Goal: Task Accomplishment & Management: Use online tool/utility

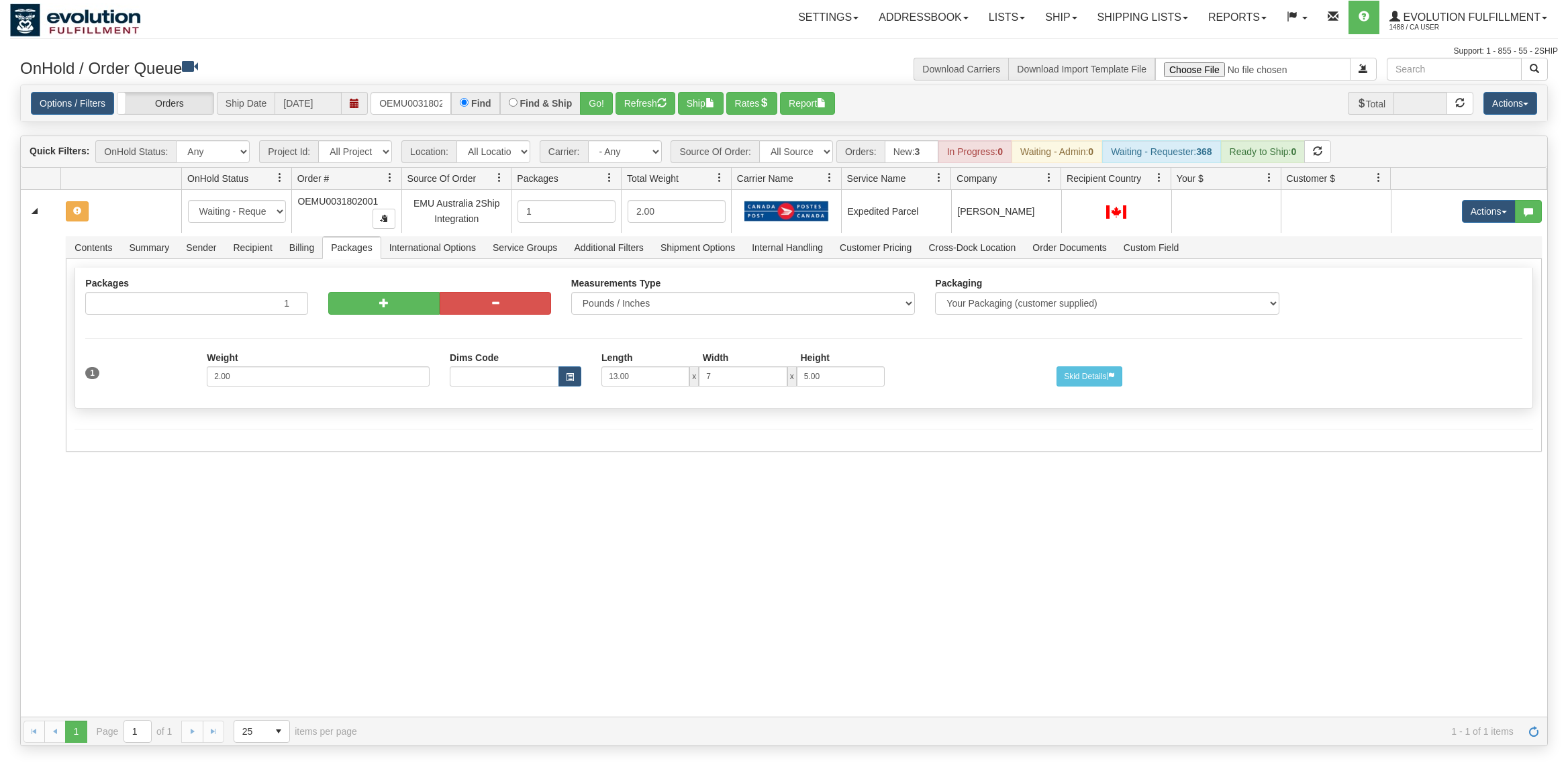
click at [420, 99] on input "OEMU0031802001" at bounding box center [411, 103] width 81 height 23
click at [593, 113] on button "Go!" at bounding box center [597, 103] width 33 height 23
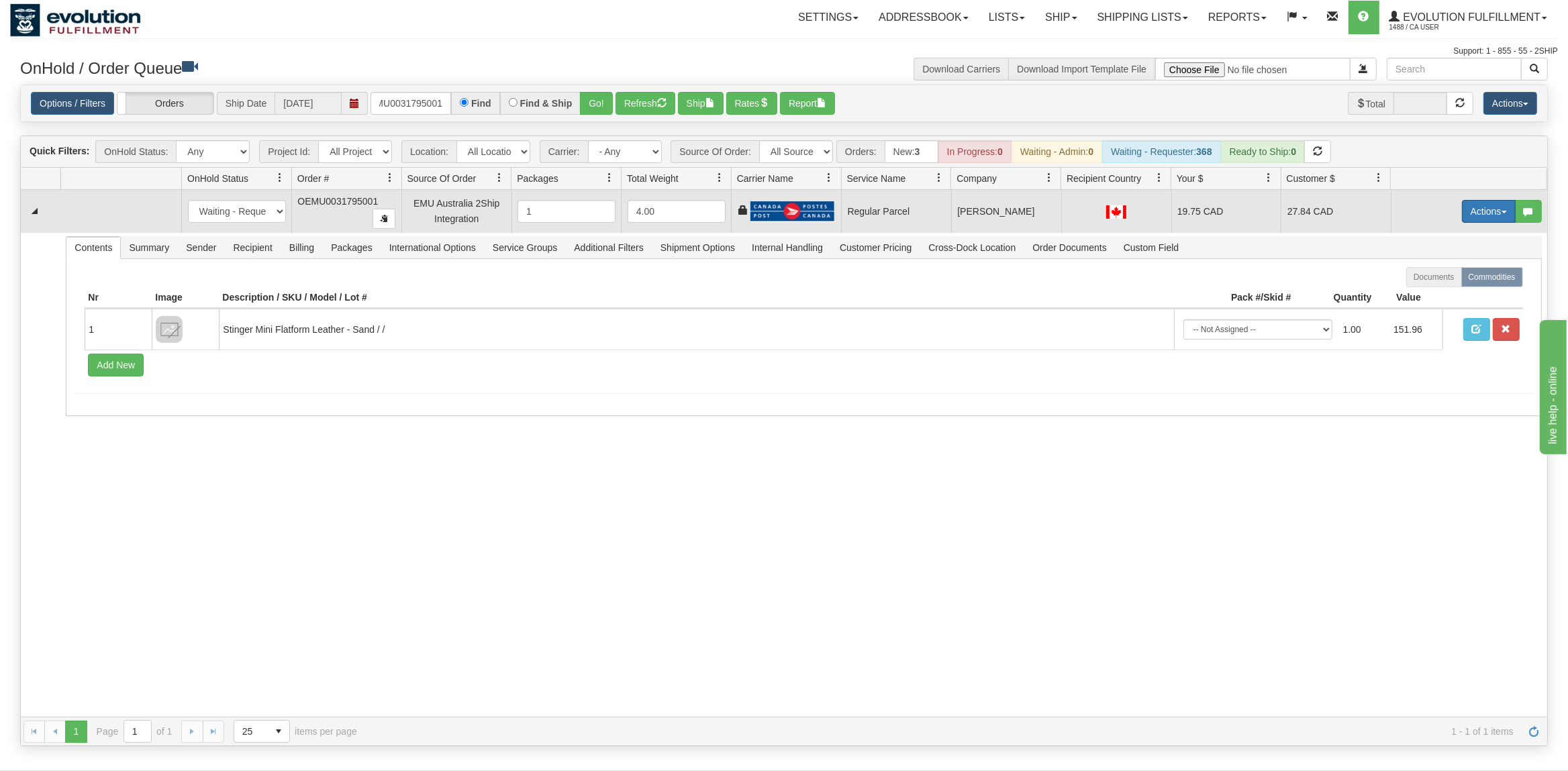
click at [1486, 206] on button "Actions" at bounding box center [1489, 211] width 53 height 23
click at [1463, 271] on span "Rate All Services" at bounding box center [1461, 272] width 81 height 11
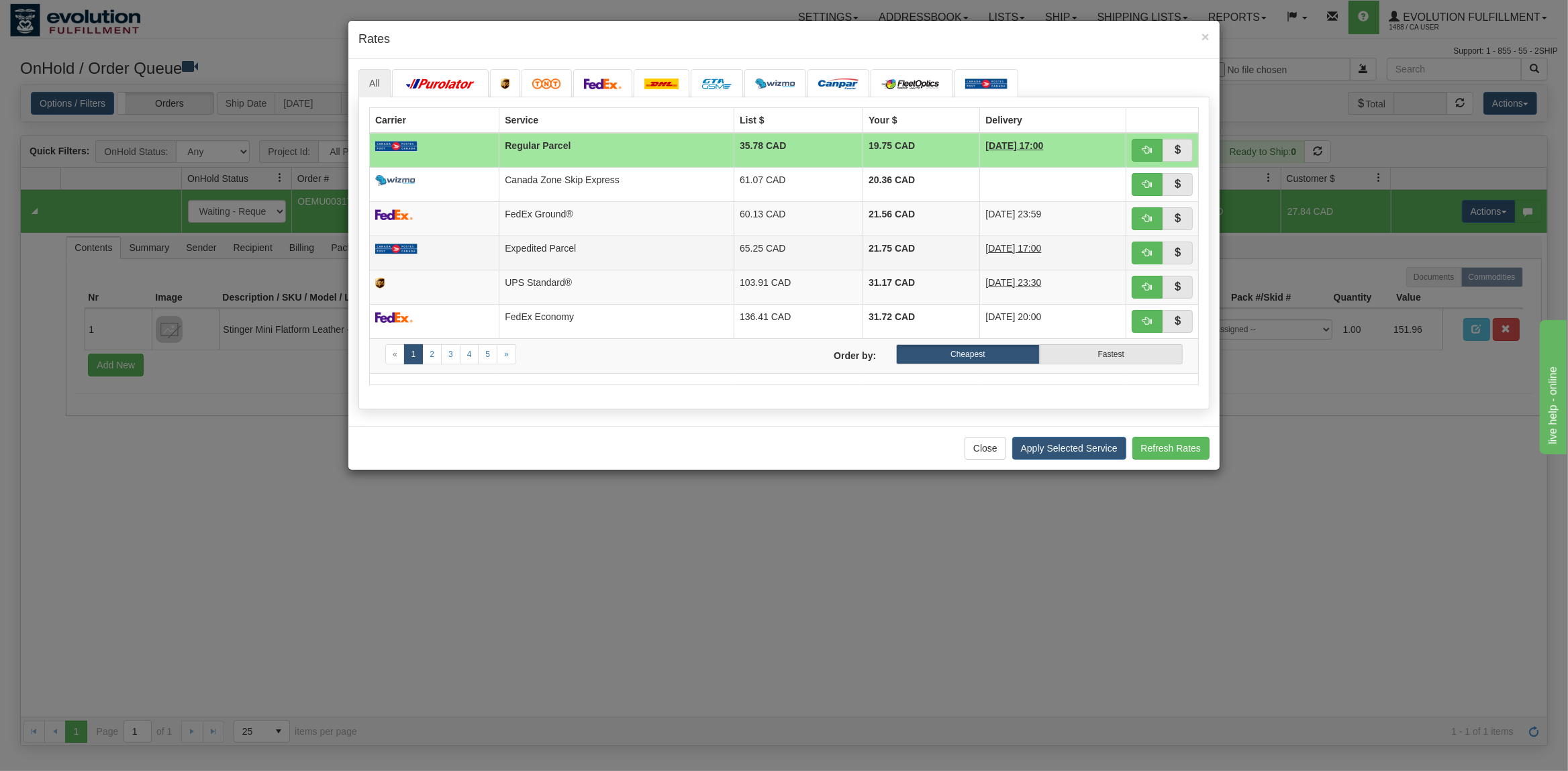
click at [651, 250] on td "Expedited Parcel" at bounding box center [618, 252] width 235 height 34
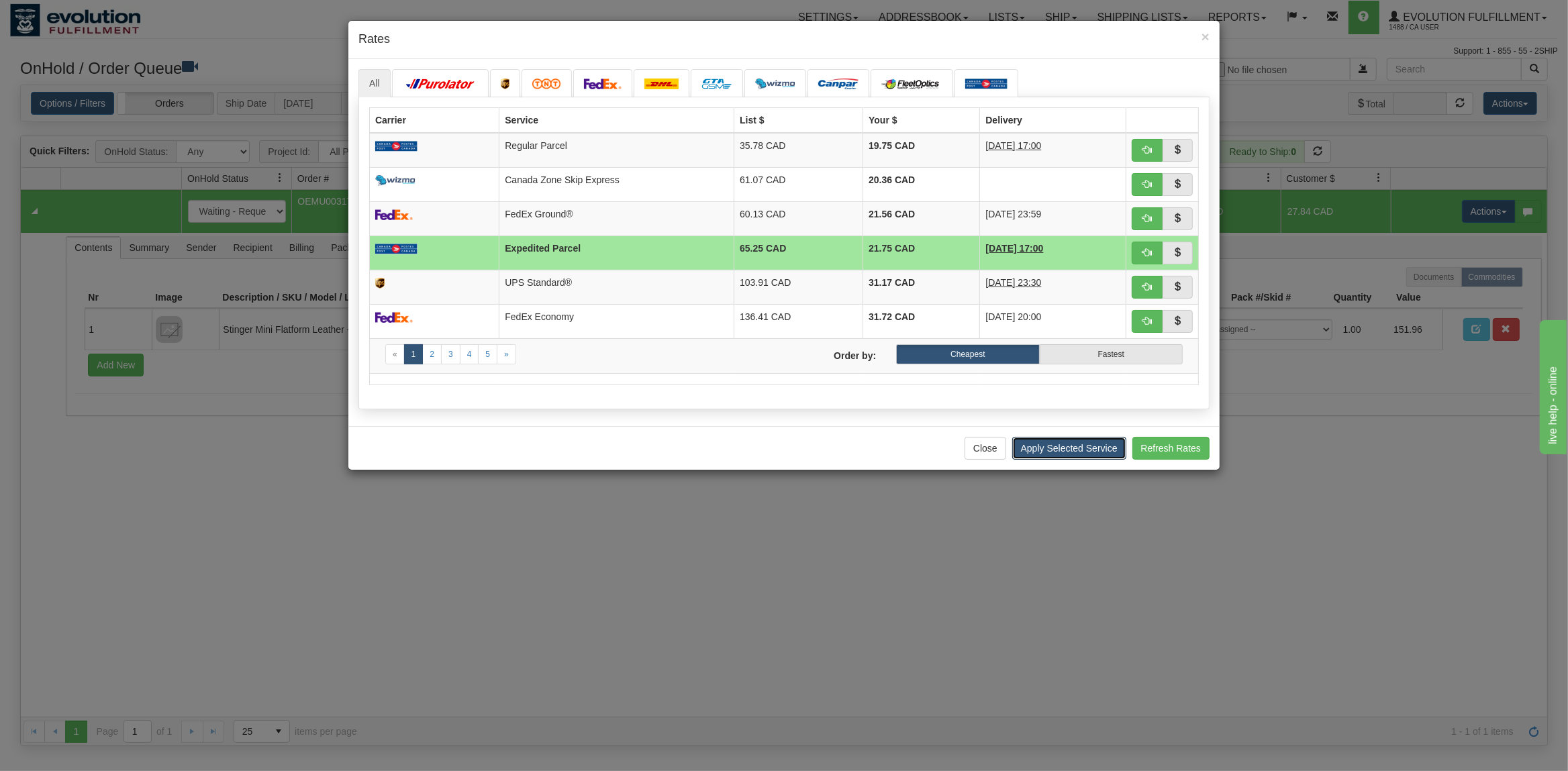
click at [1085, 459] on button "Apply Selected Service" at bounding box center [1070, 448] width 114 height 23
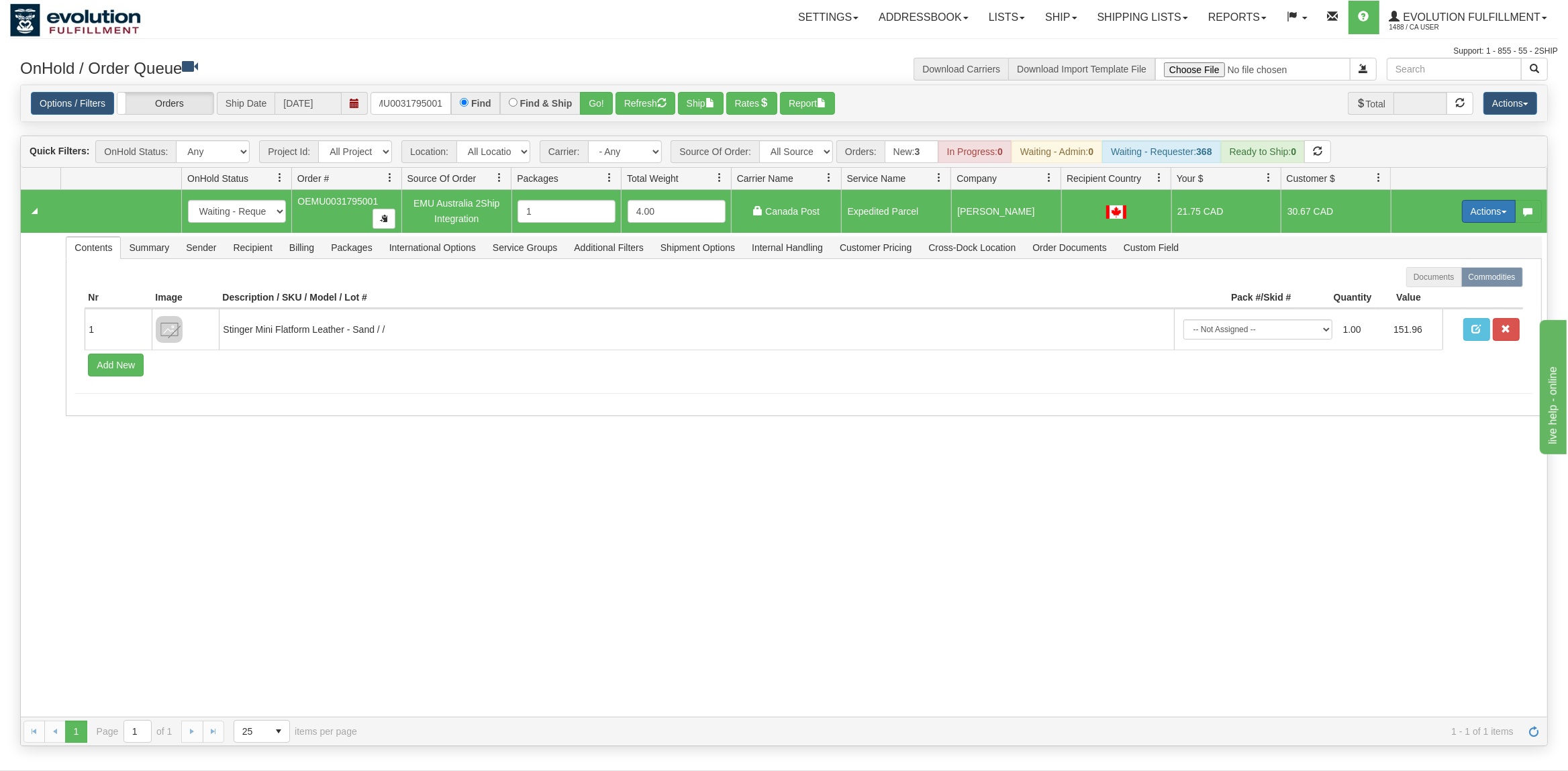
click at [1478, 215] on button "Actions" at bounding box center [1489, 211] width 53 height 23
click at [1426, 291] on span "Ship" at bounding box center [1435, 289] width 28 height 11
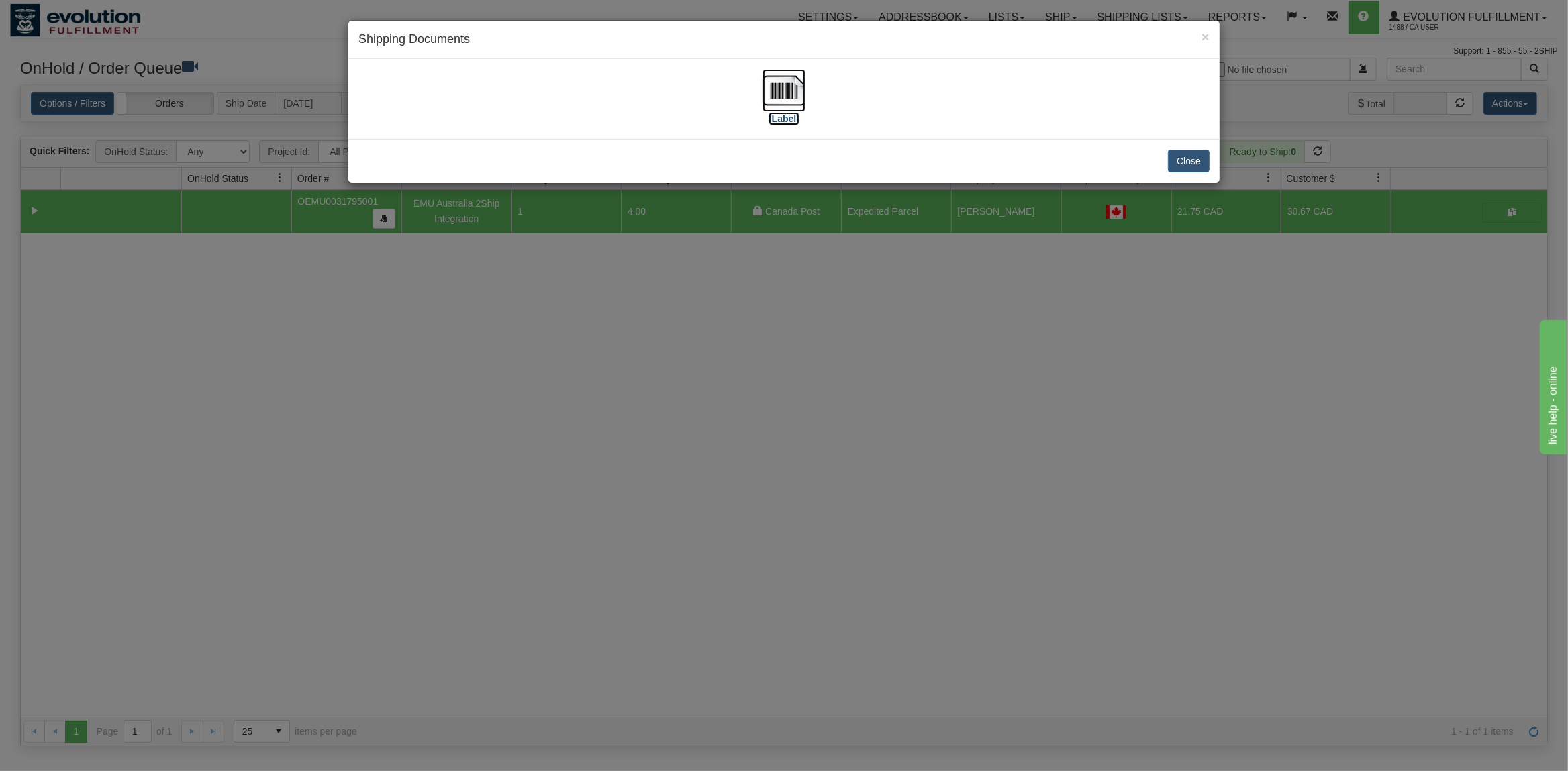
click at [801, 86] on img at bounding box center [784, 90] width 43 height 43
click at [1190, 158] on button "Close" at bounding box center [1188, 161] width 41 height 23
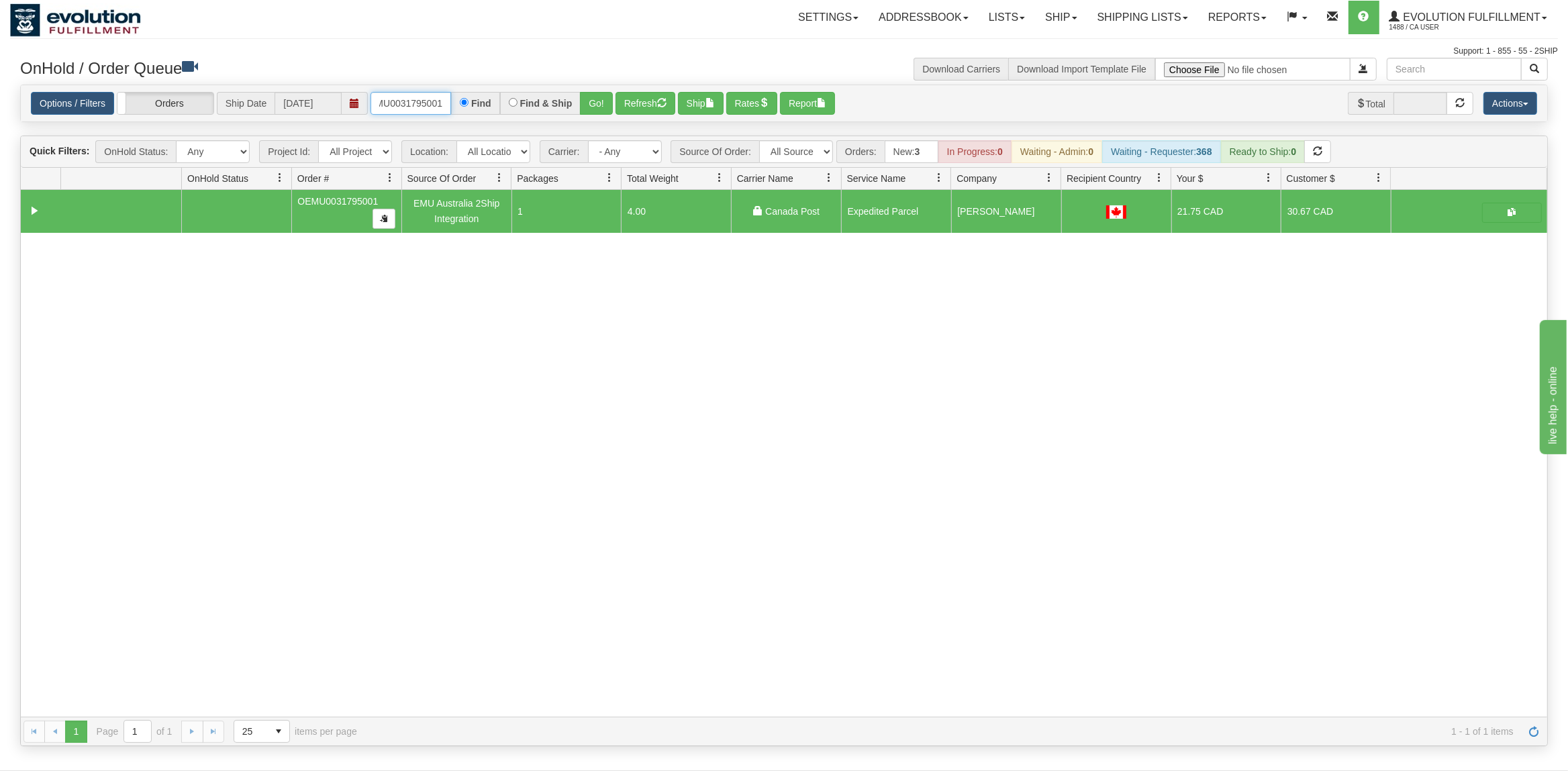
click at [403, 108] on input "OEMU0031795001" at bounding box center [411, 103] width 81 height 23
click at [407, 108] on input "OEMU0031795001" at bounding box center [411, 103] width 81 height 23
click at [408, 108] on input "OEMU0031795001" at bounding box center [411, 103] width 81 height 23
click at [605, 103] on button "Go!" at bounding box center [597, 103] width 33 height 23
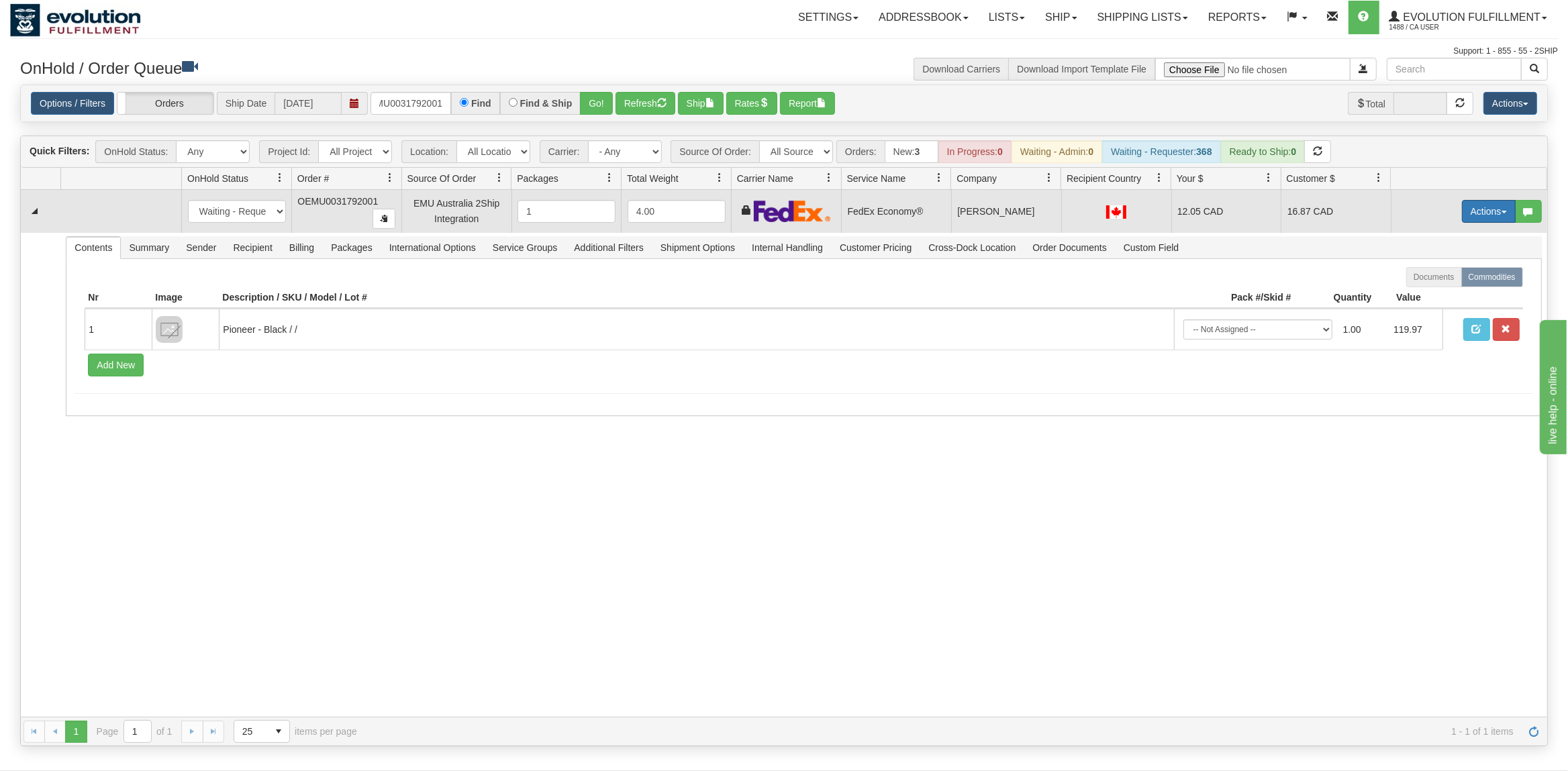
click at [1494, 214] on button "Actions" at bounding box center [1489, 211] width 53 height 23
click at [1447, 275] on span "Rate All Services" at bounding box center [1461, 272] width 81 height 11
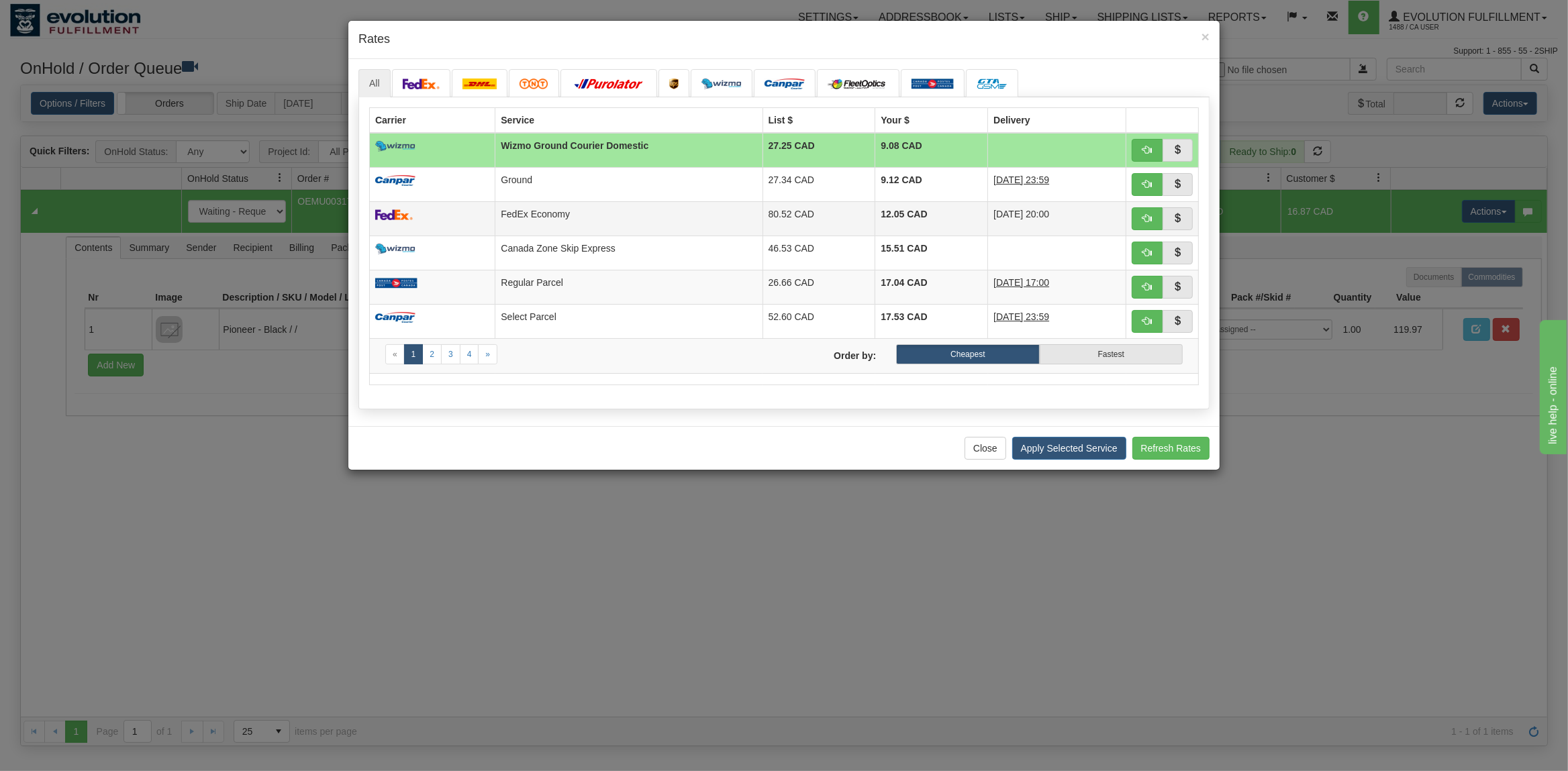
click at [620, 227] on td "FedEx Economy" at bounding box center [629, 218] width 267 height 34
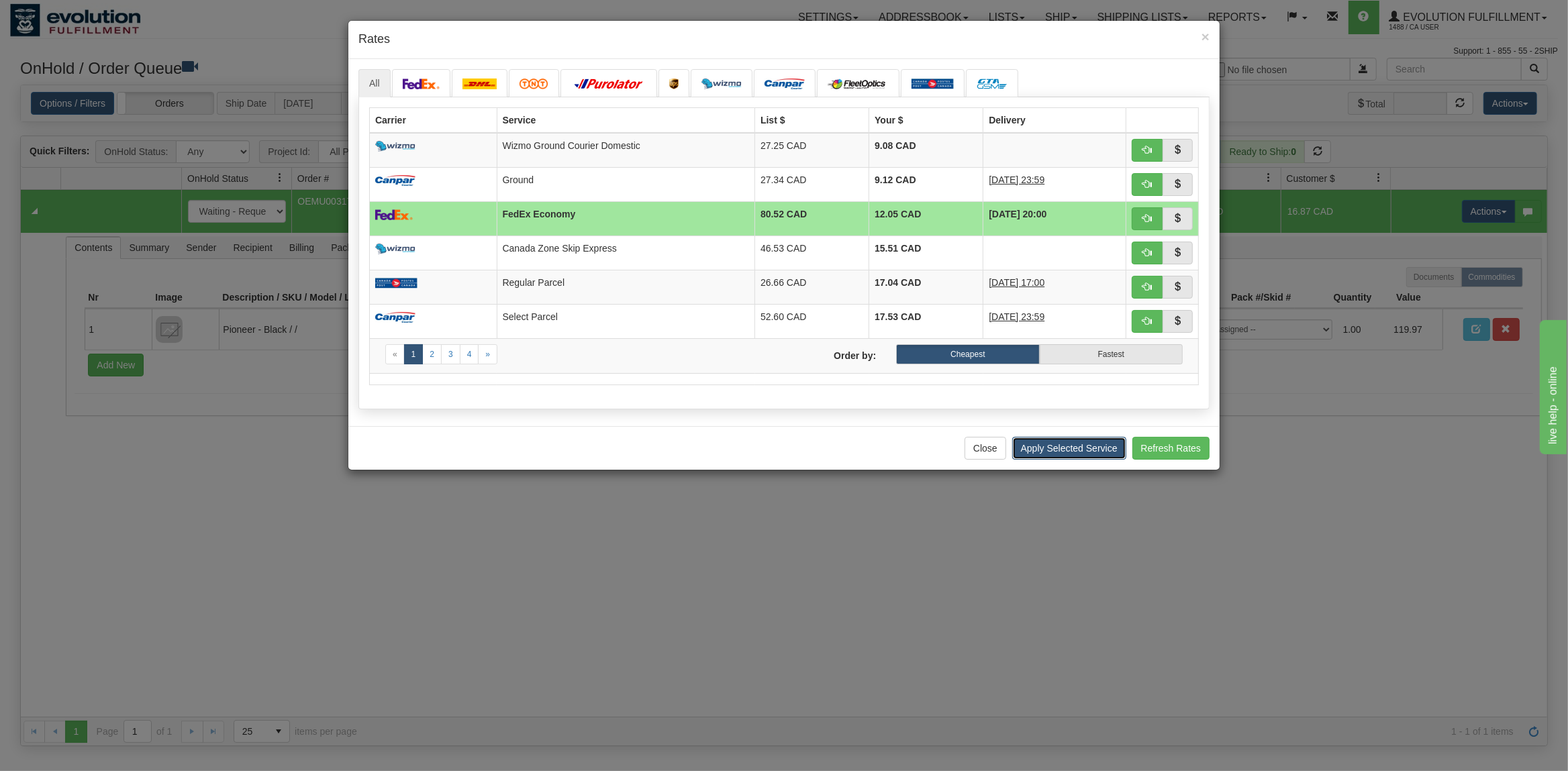
click at [1044, 445] on button "Apply Selected Service" at bounding box center [1070, 448] width 114 height 23
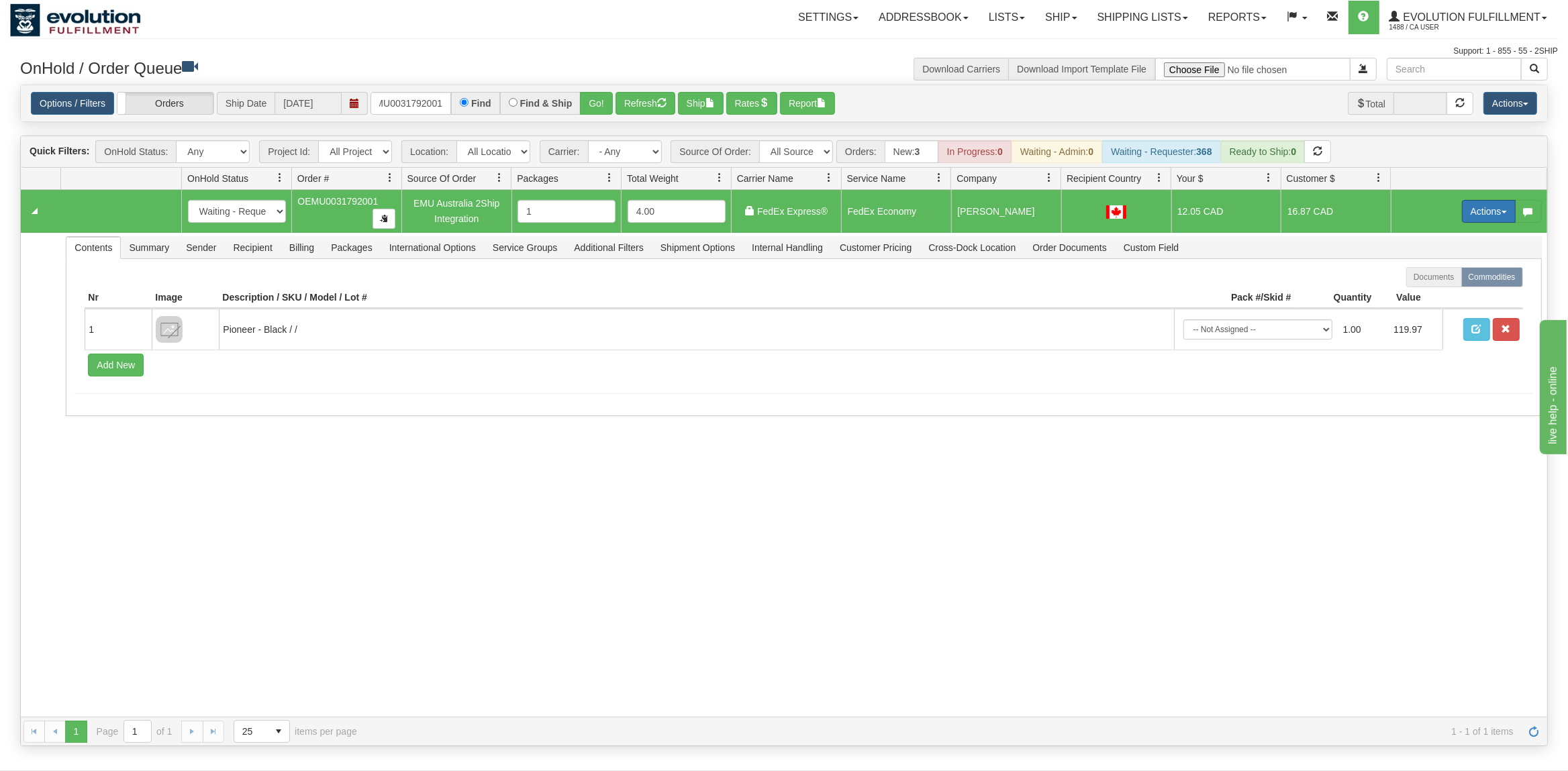
click at [1482, 221] on button "Actions" at bounding box center [1489, 211] width 53 height 23
click at [1422, 288] on span at bounding box center [1426, 289] width 9 height 9
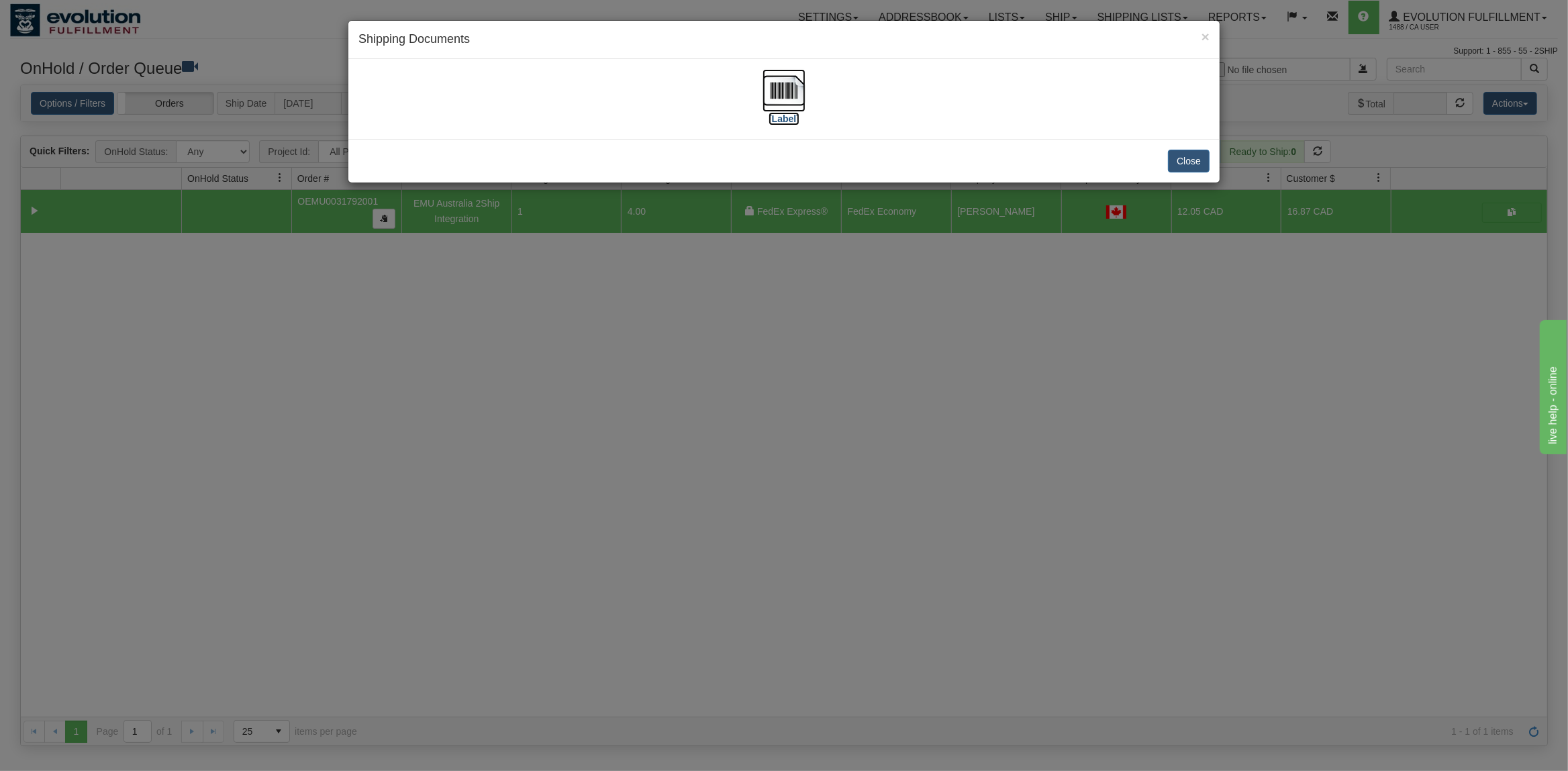
click at [785, 80] on img at bounding box center [784, 90] width 43 height 43
click at [1192, 170] on button "Close" at bounding box center [1188, 161] width 41 height 23
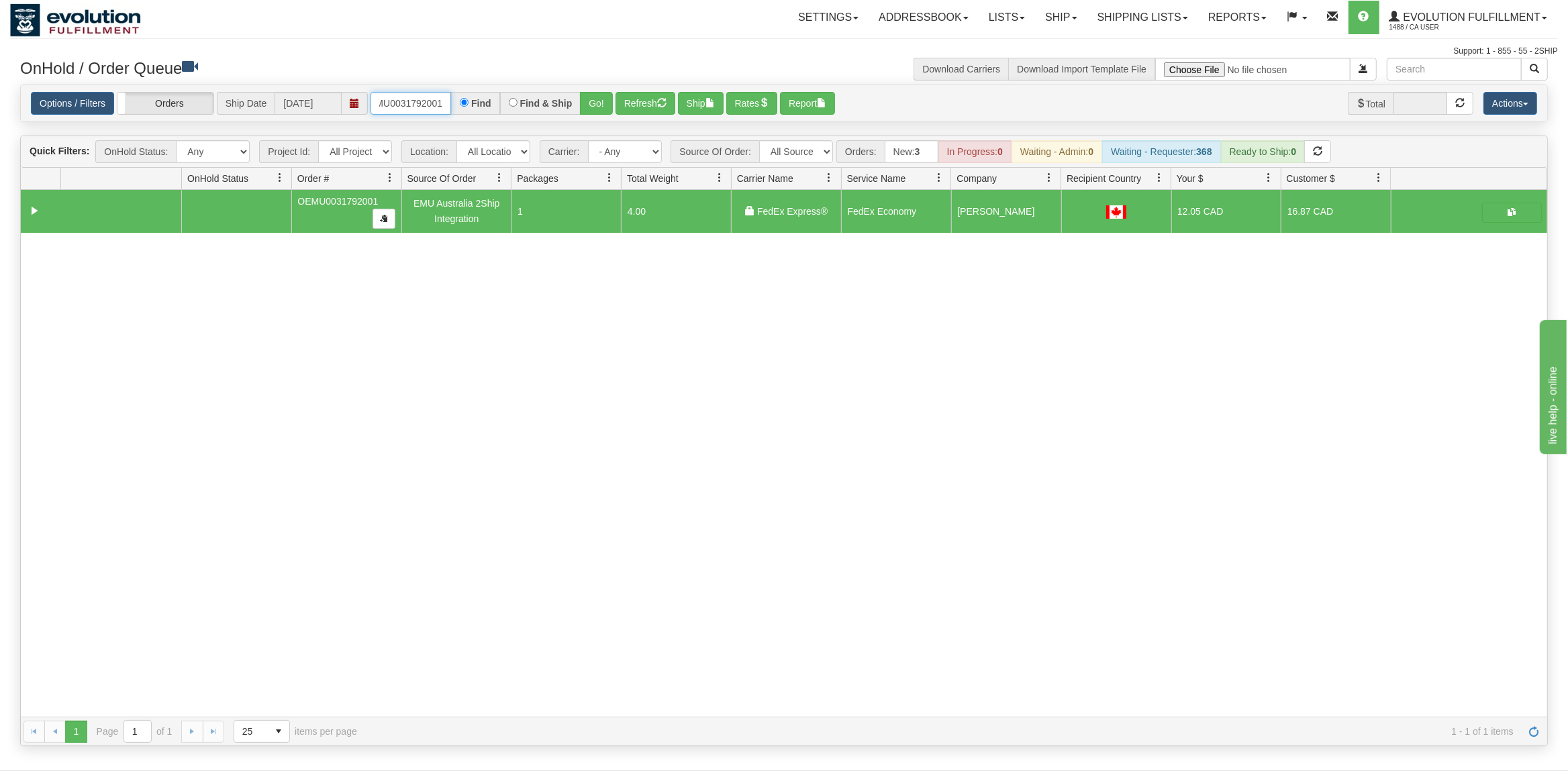
click at [405, 101] on input "OEMU0031792001" at bounding box center [411, 103] width 81 height 23
click at [582, 103] on div "Find & Ship" at bounding box center [540, 103] width 81 height 23
click at [598, 101] on button "Go!" at bounding box center [597, 103] width 33 height 23
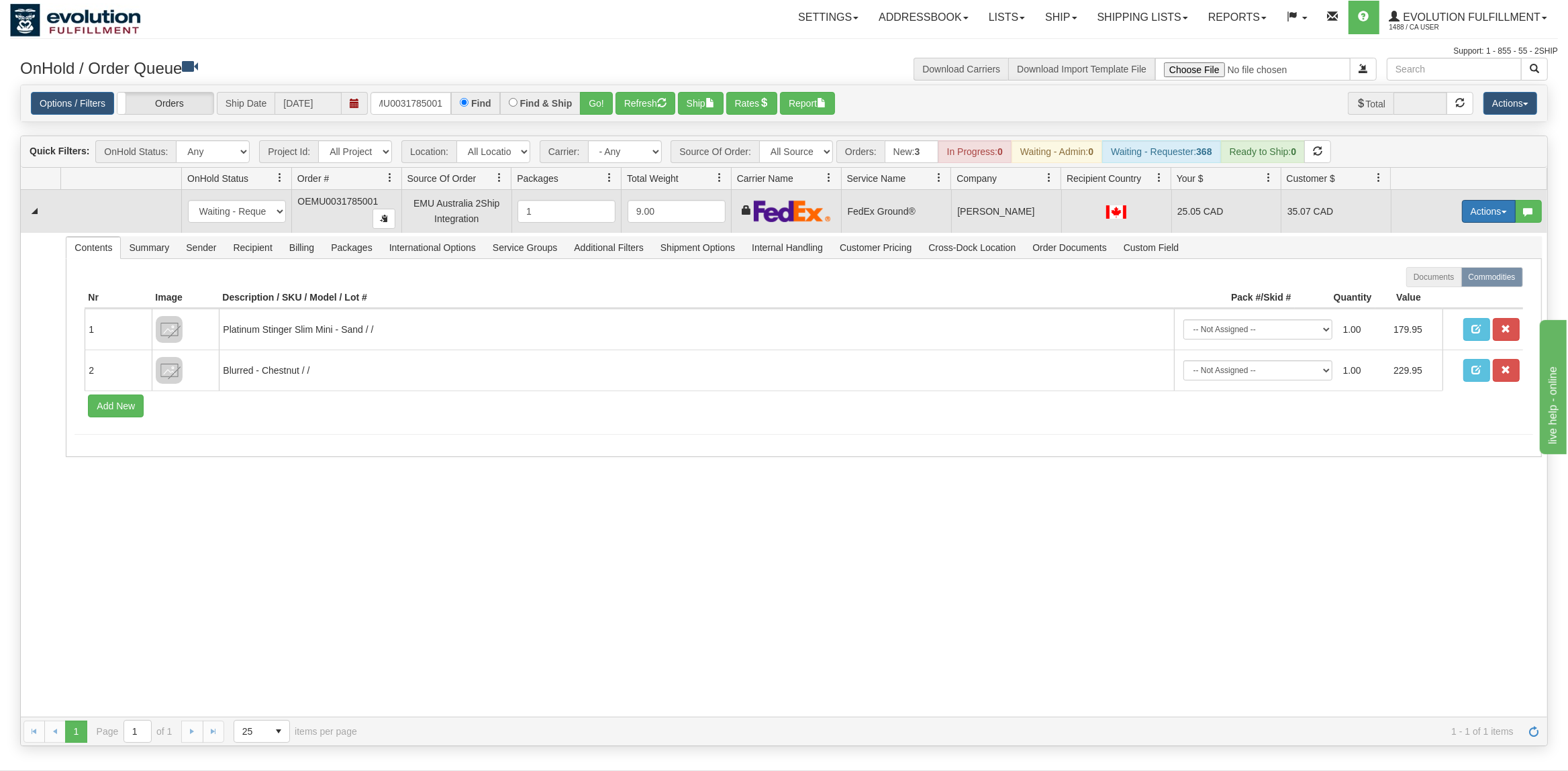
click at [1478, 213] on button "Actions" at bounding box center [1489, 211] width 53 height 23
click at [1430, 291] on span "Ship" at bounding box center [1435, 289] width 28 height 11
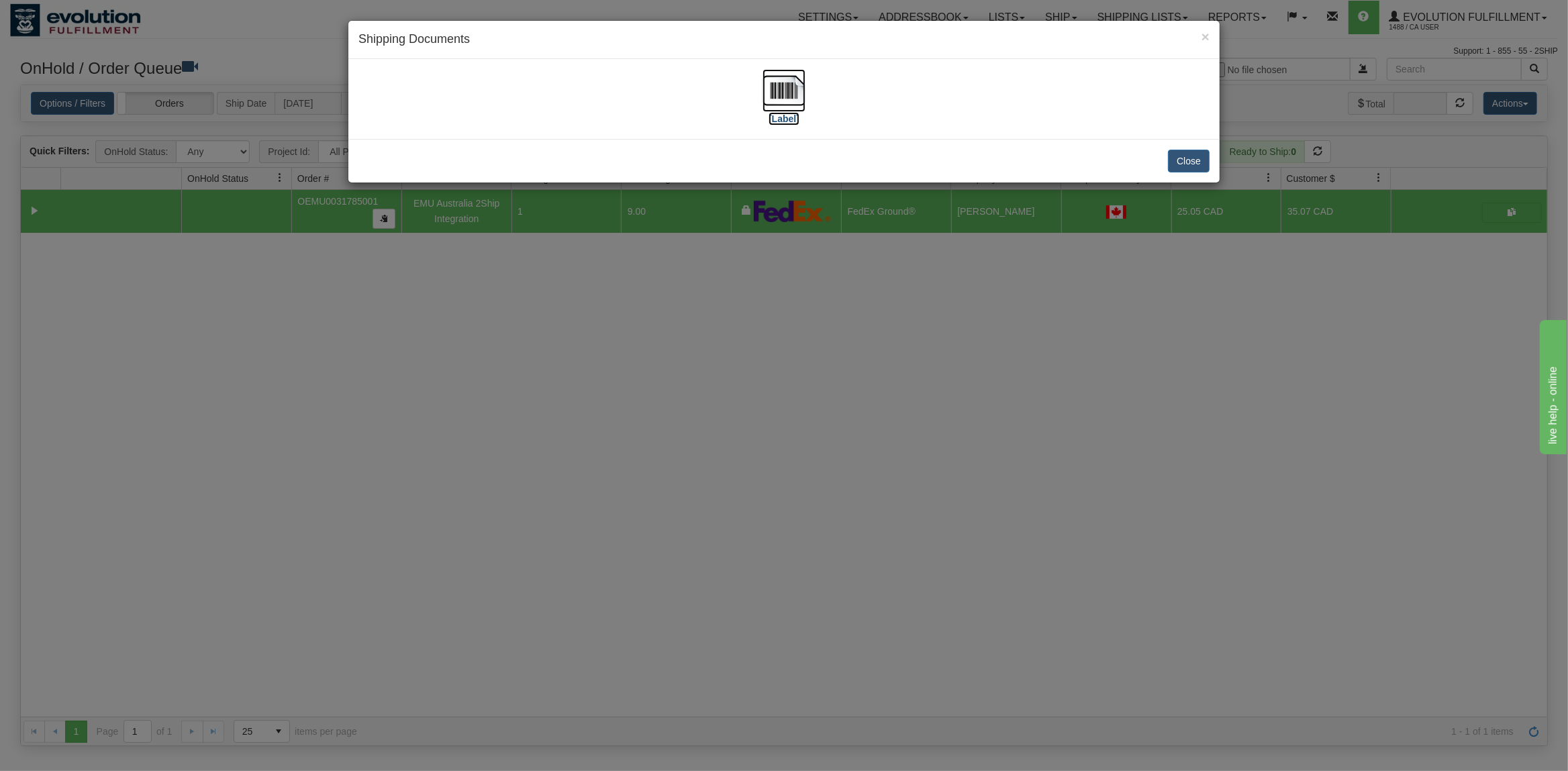
click at [790, 85] on img at bounding box center [784, 90] width 43 height 43
click at [1199, 164] on button "Close" at bounding box center [1188, 161] width 41 height 23
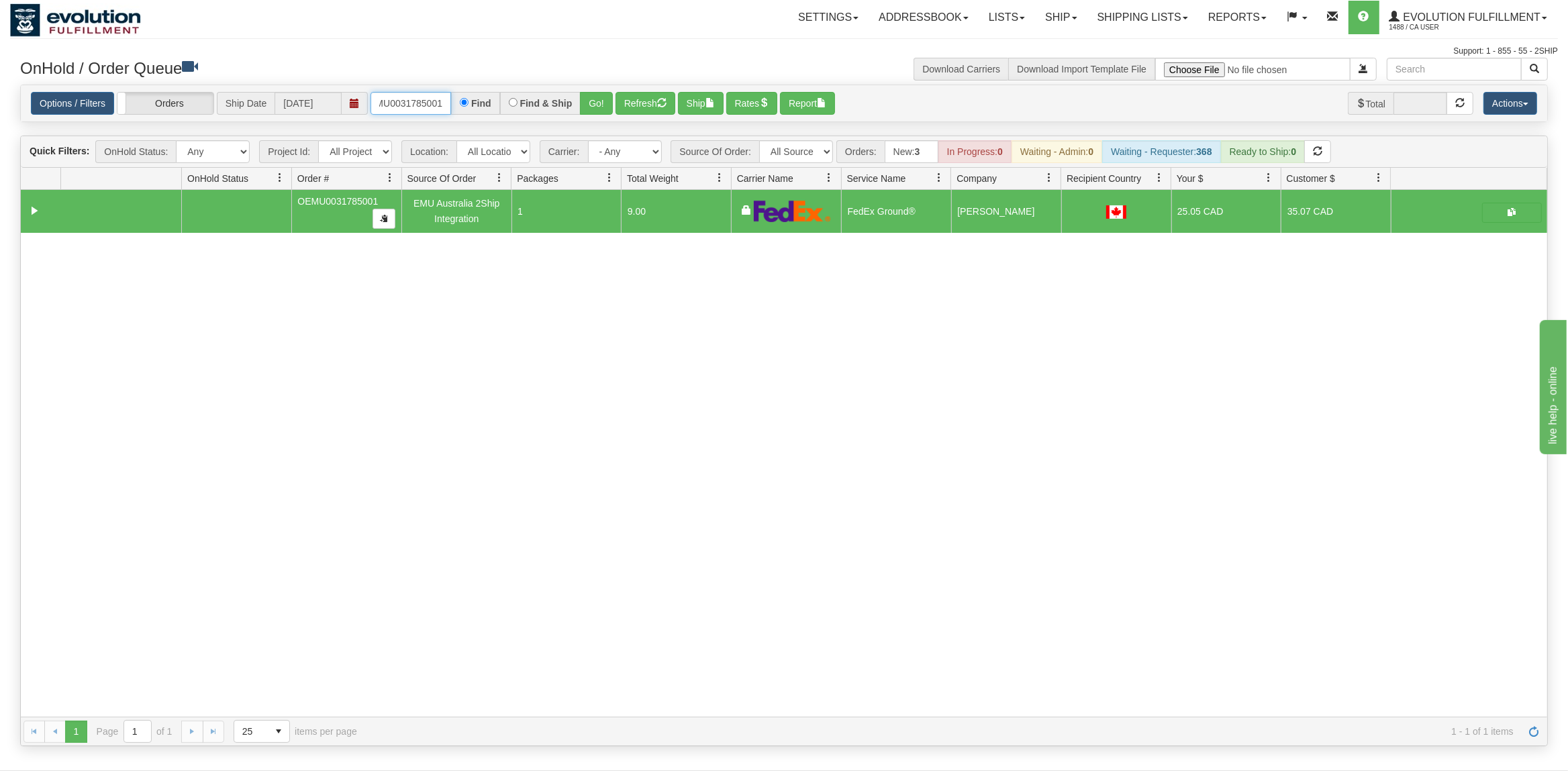
click at [412, 113] on input "OEMU0031785001" at bounding box center [411, 103] width 81 height 23
click at [412, 111] on input "OEMU0031785001" at bounding box center [411, 103] width 81 height 23
click at [603, 101] on button "Go!" at bounding box center [597, 103] width 33 height 23
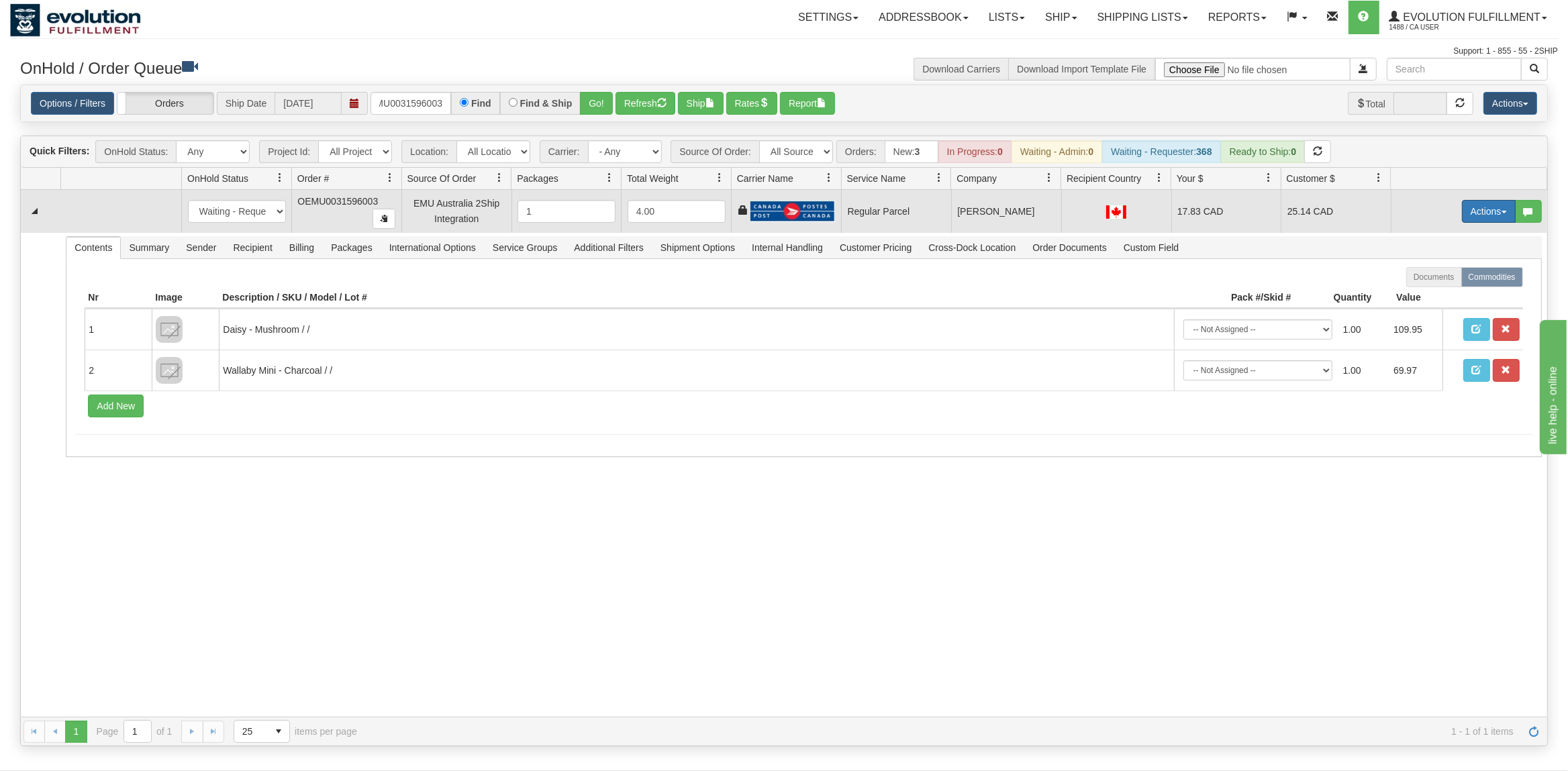
click at [1503, 213] on span "button" at bounding box center [1505, 211] width 6 height 3
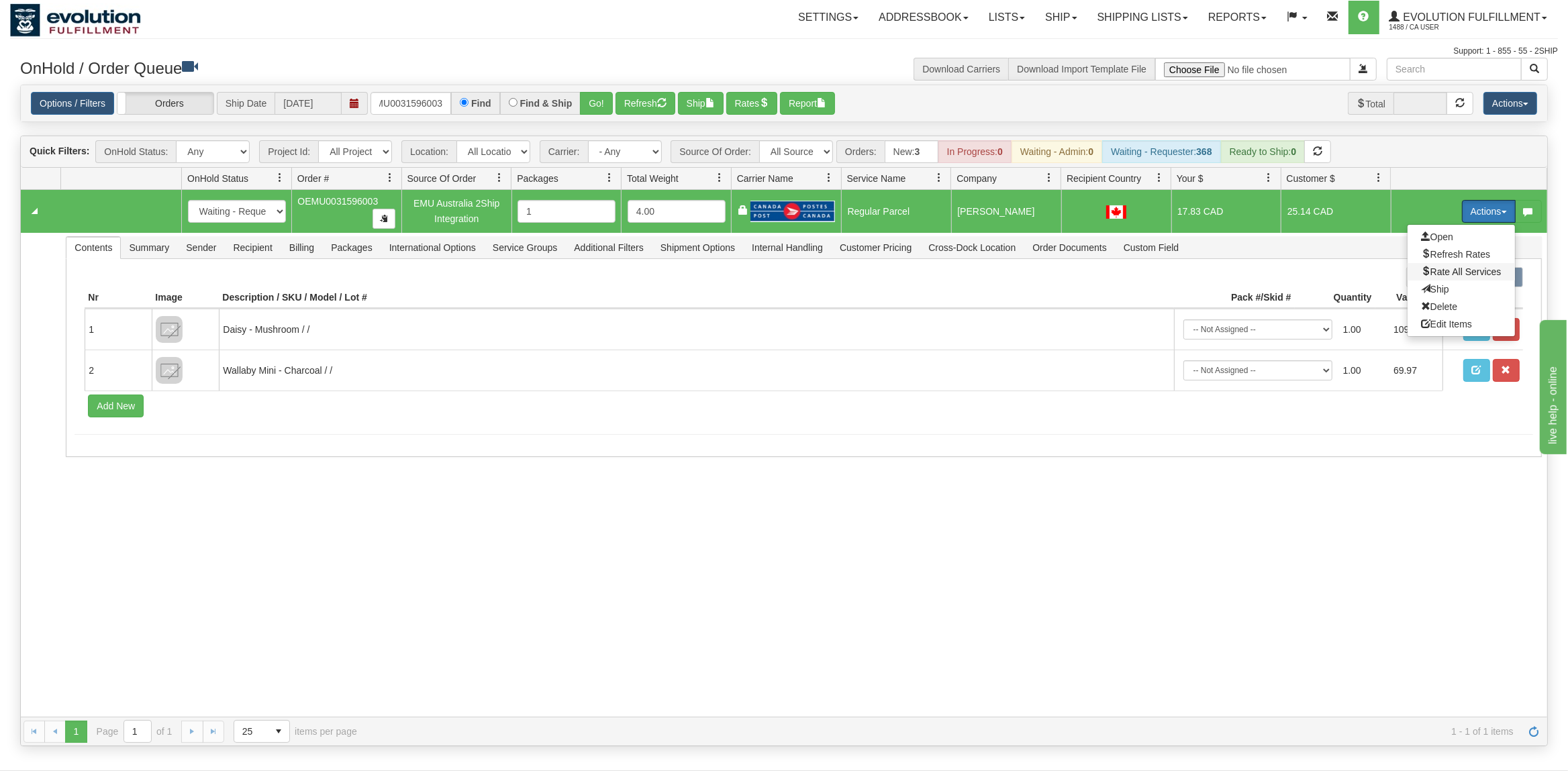
click at [1470, 271] on span "Rate All Services" at bounding box center [1461, 272] width 81 height 11
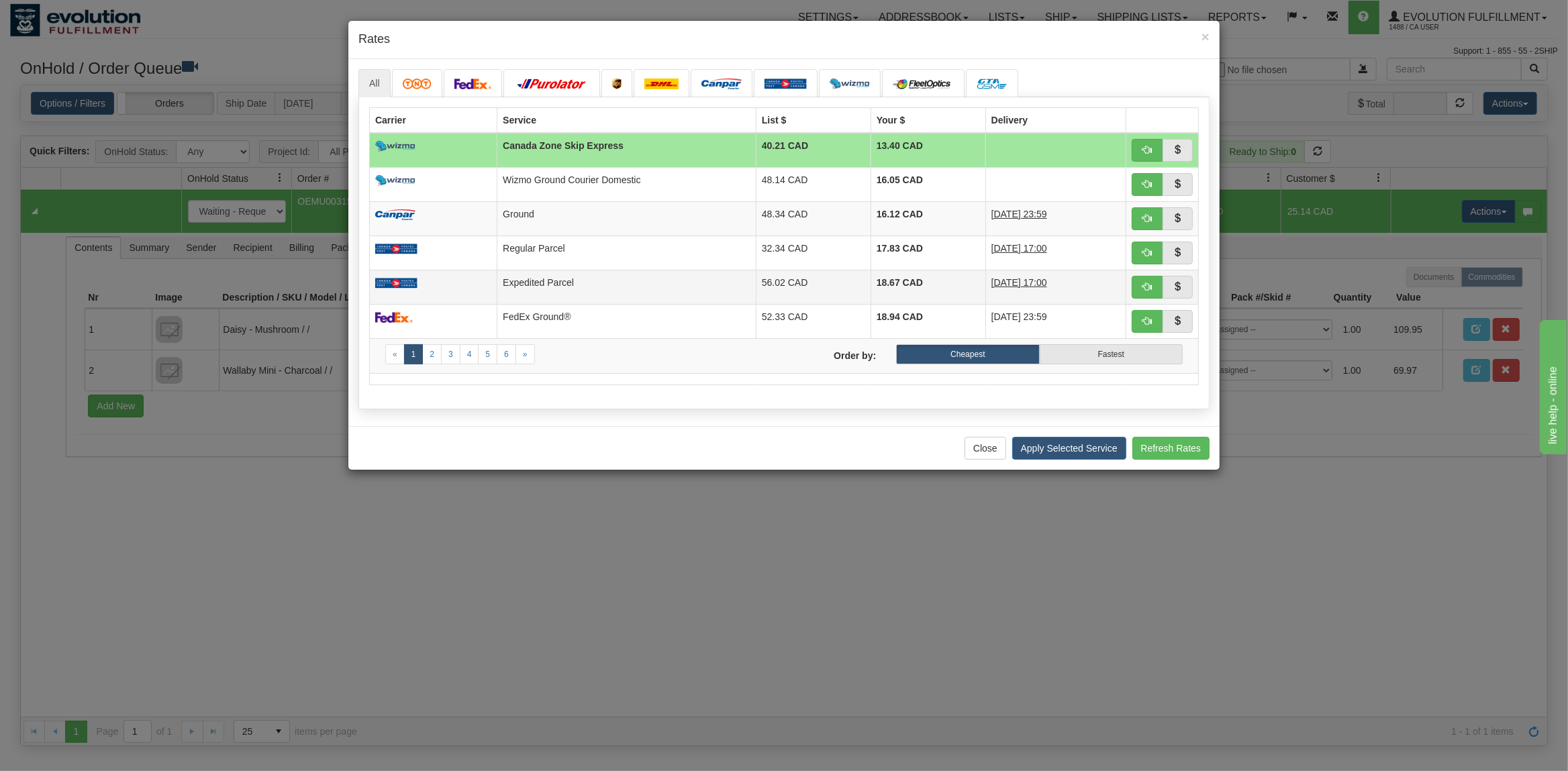
click at [540, 288] on td "Expedited Parcel" at bounding box center [627, 287] width 259 height 34
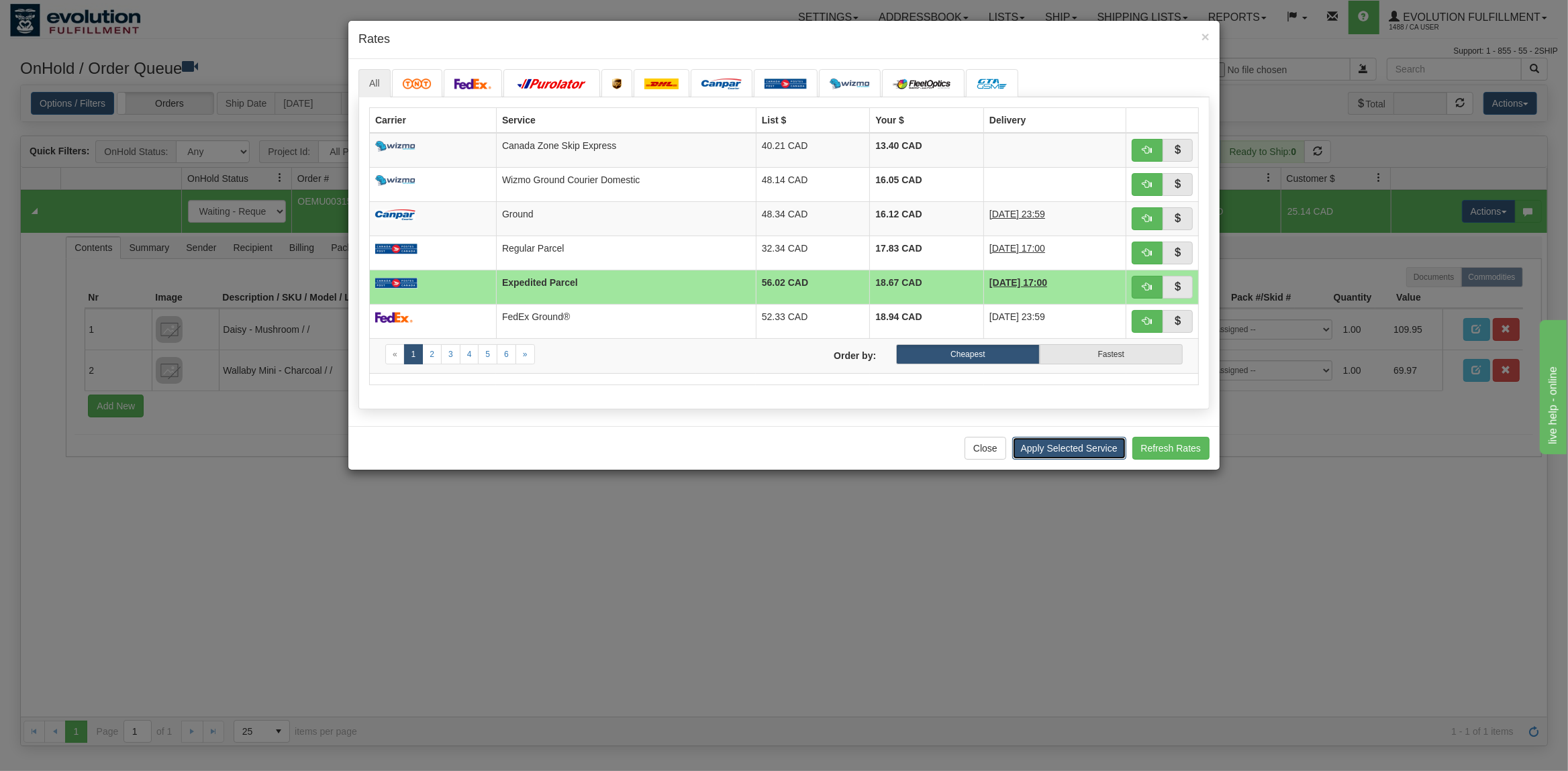
click at [1052, 459] on button "Apply Selected Service" at bounding box center [1070, 448] width 114 height 23
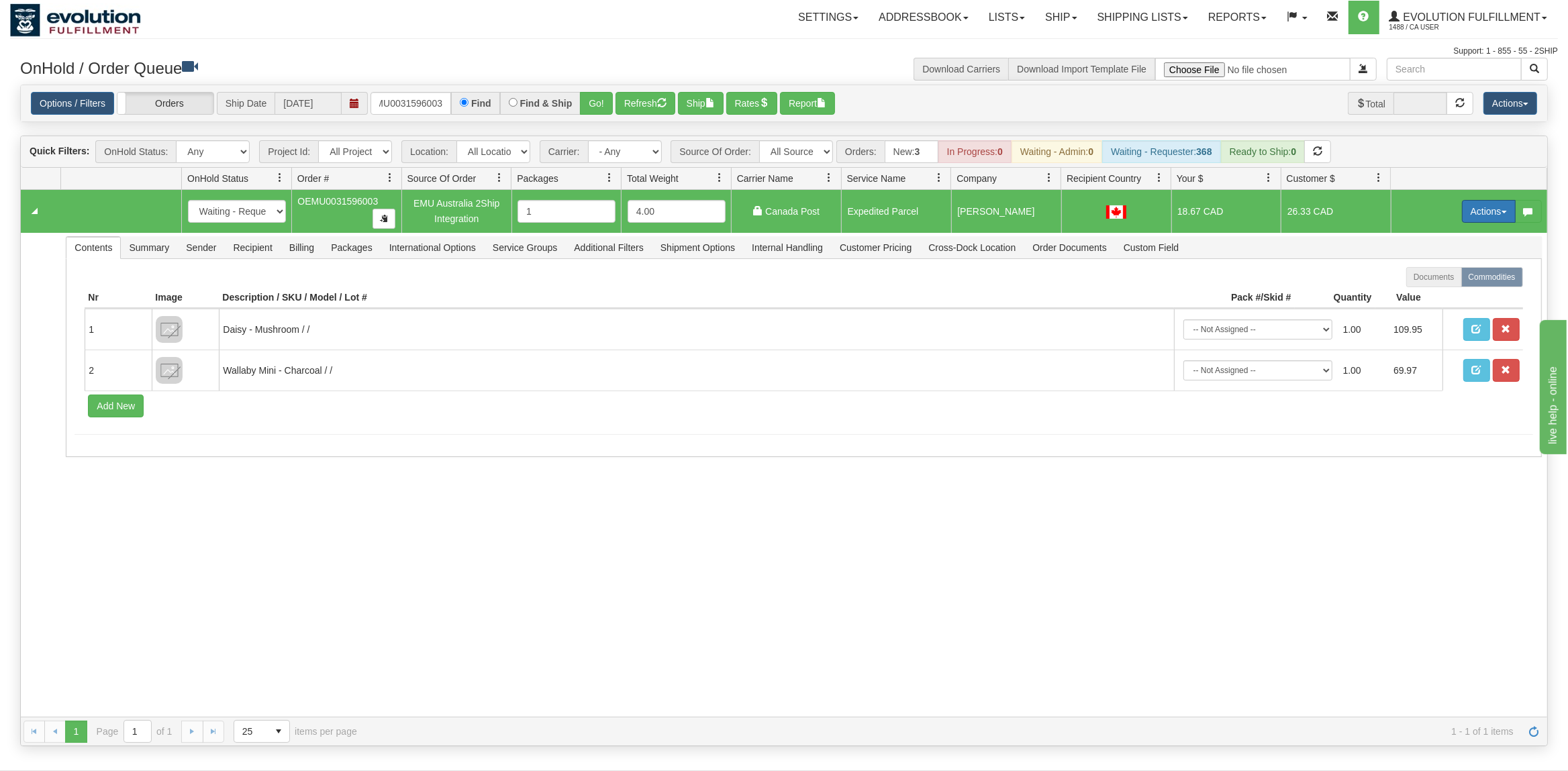
click at [1481, 218] on button "Actions" at bounding box center [1489, 211] width 53 height 23
click at [1434, 289] on span "Ship" at bounding box center [1435, 289] width 28 height 11
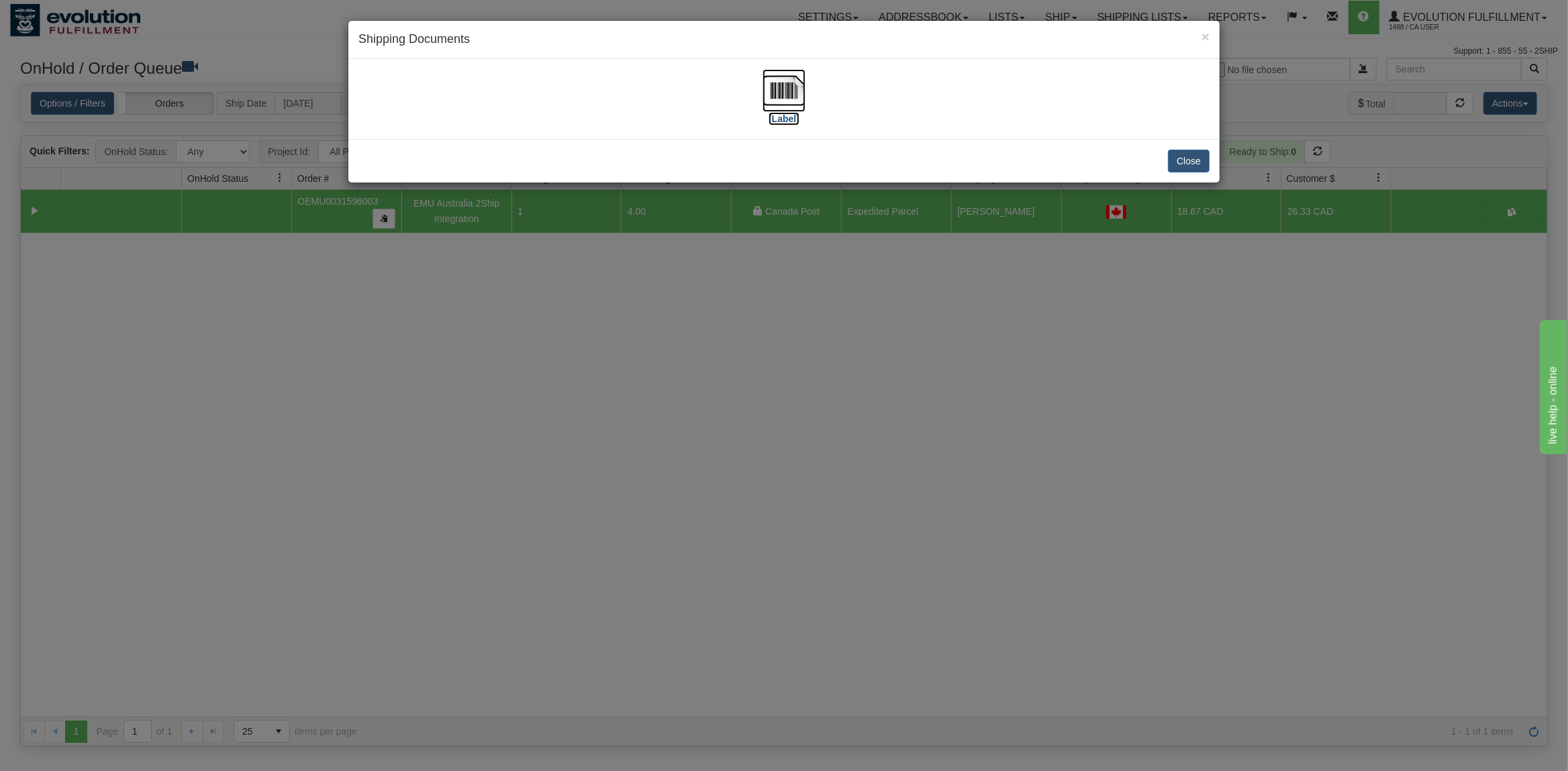
click at [776, 91] on img at bounding box center [784, 90] width 43 height 43
click at [1185, 164] on button "Close" at bounding box center [1188, 161] width 41 height 23
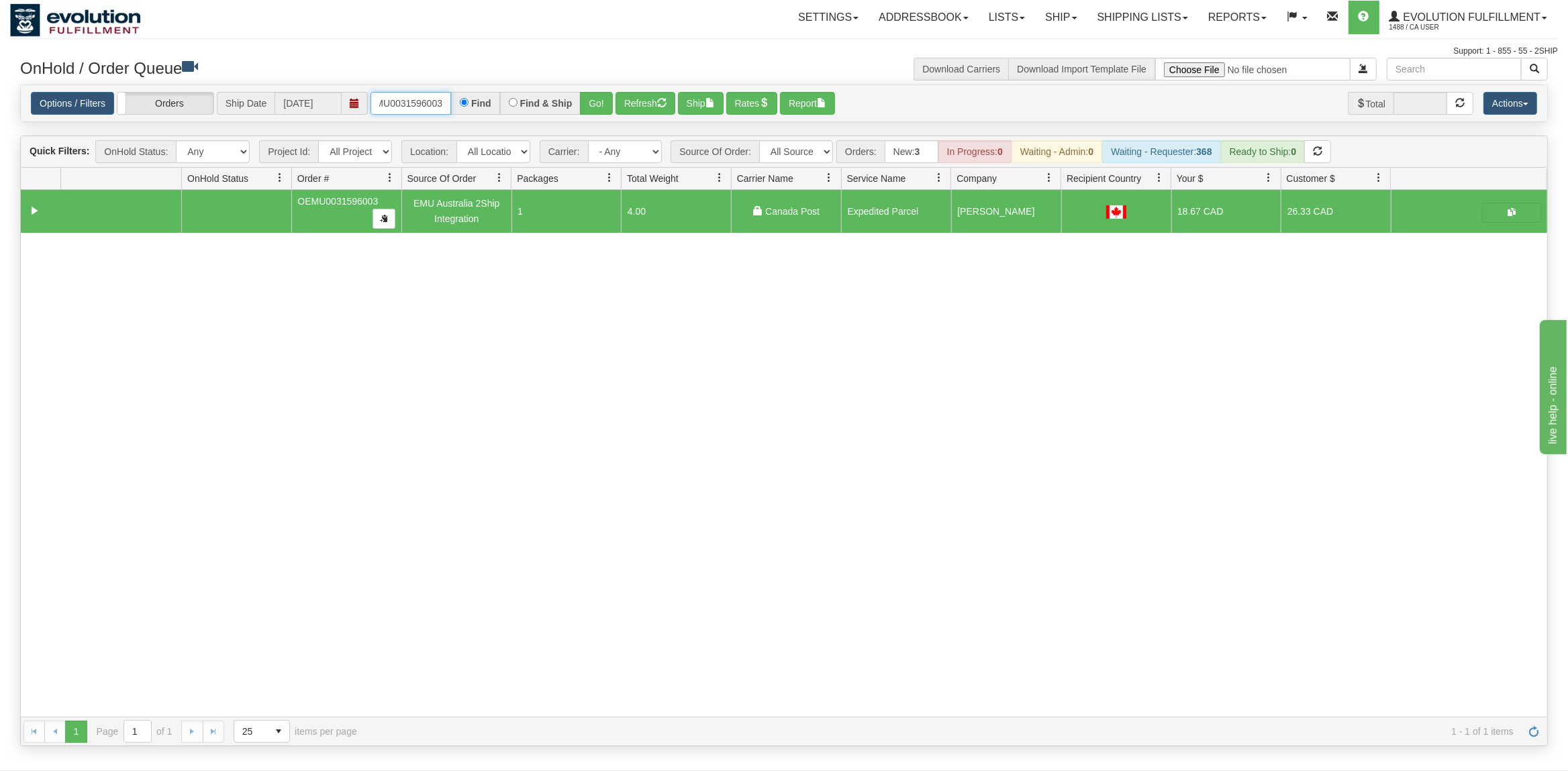
click at [430, 94] on input "OEMU0031596003" at bounding box center [411, 103] width 81 height 23
type input "OEMU0031791001"
click at [600, 104] on button "Go!" at bounding box center [597, 103] width 33 height 23
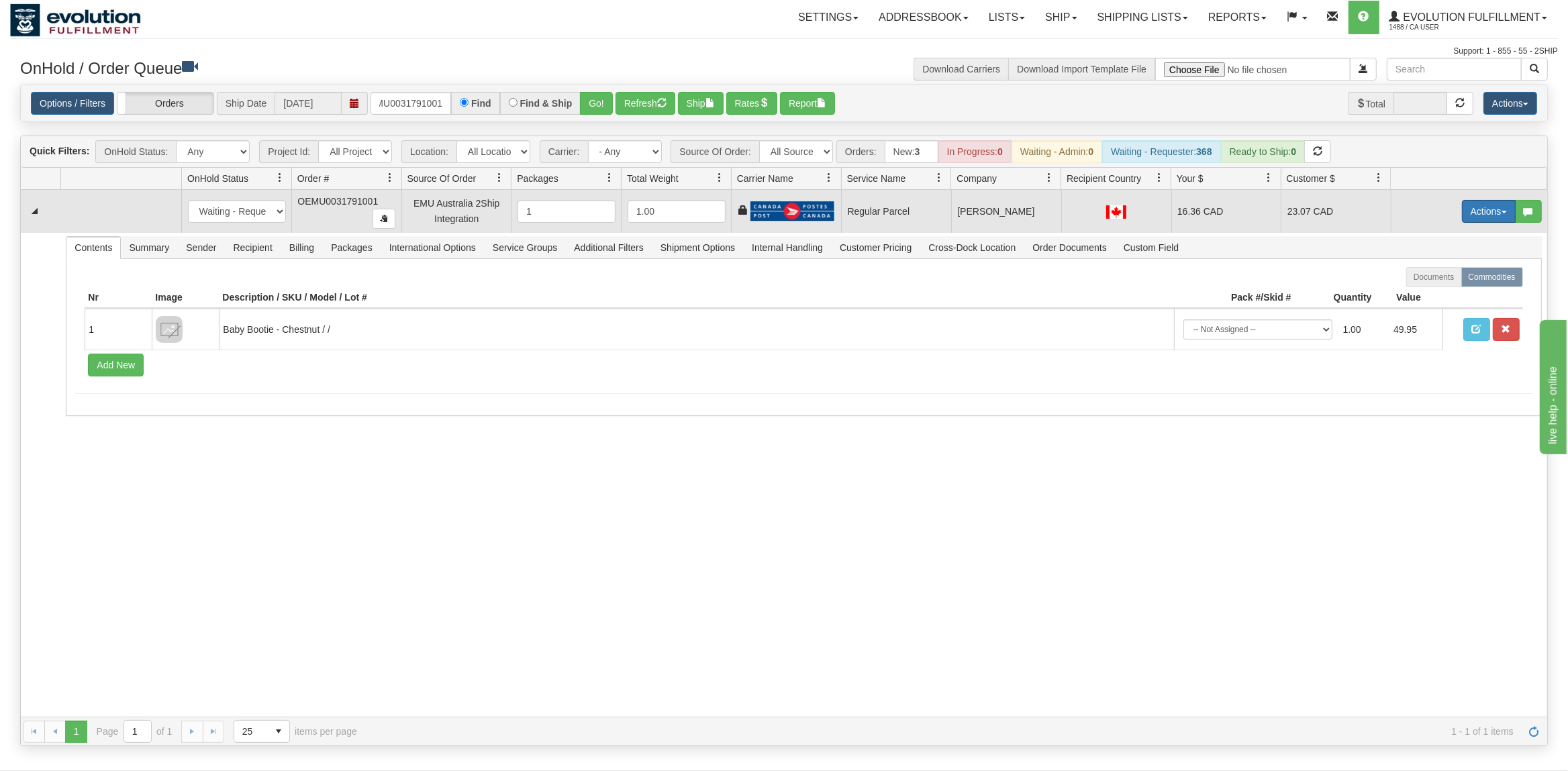
click at [1486, 221] on button "Actions" at bounding box center [1489, 211] width 53 height 23
click at [1467, 278] on span "Rate All Services" at bounding box center [1461, 272] width 81 height 11
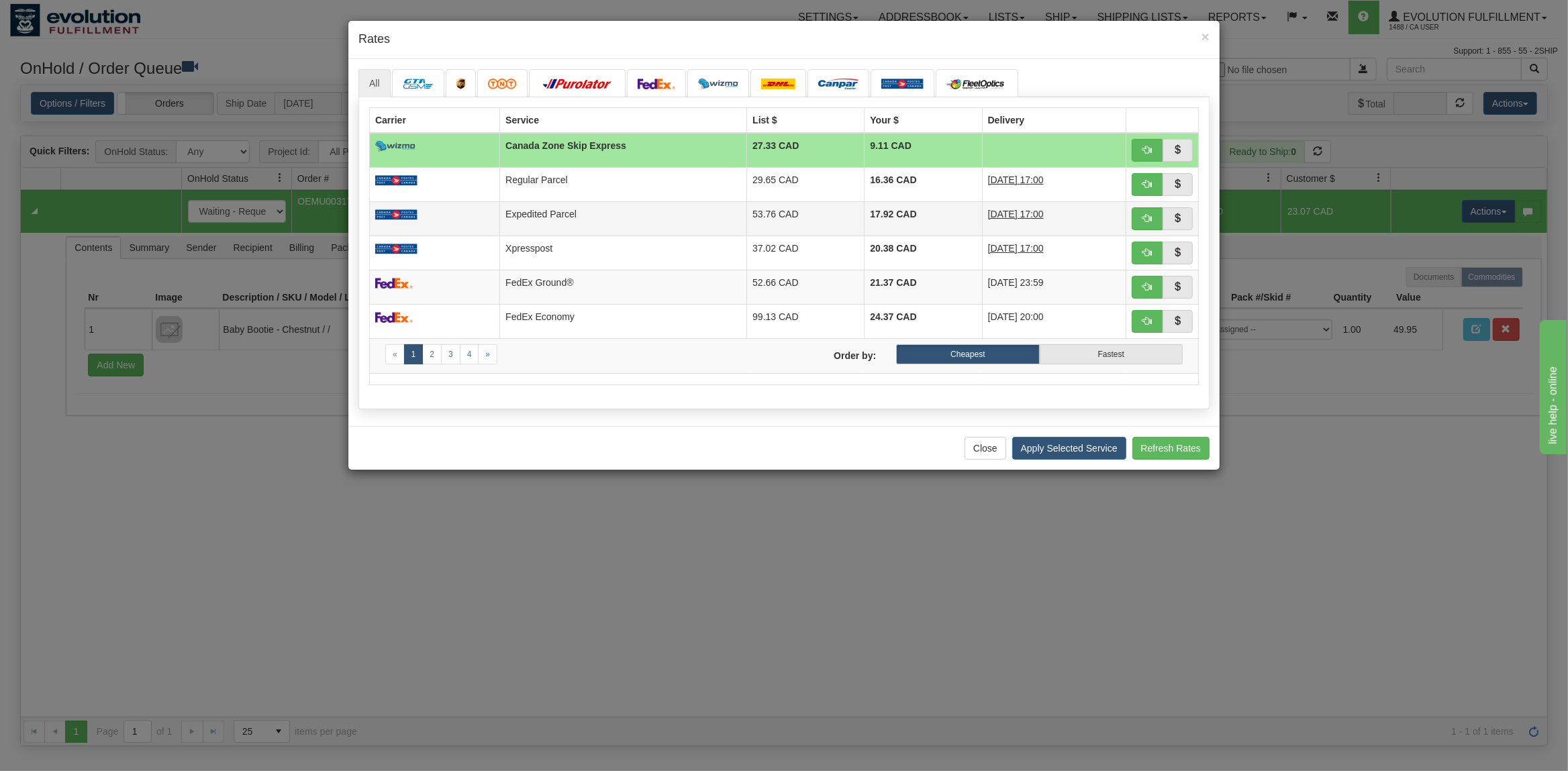
click at [500, 225] on td at bounding box center [436, 218] width 131 height 34
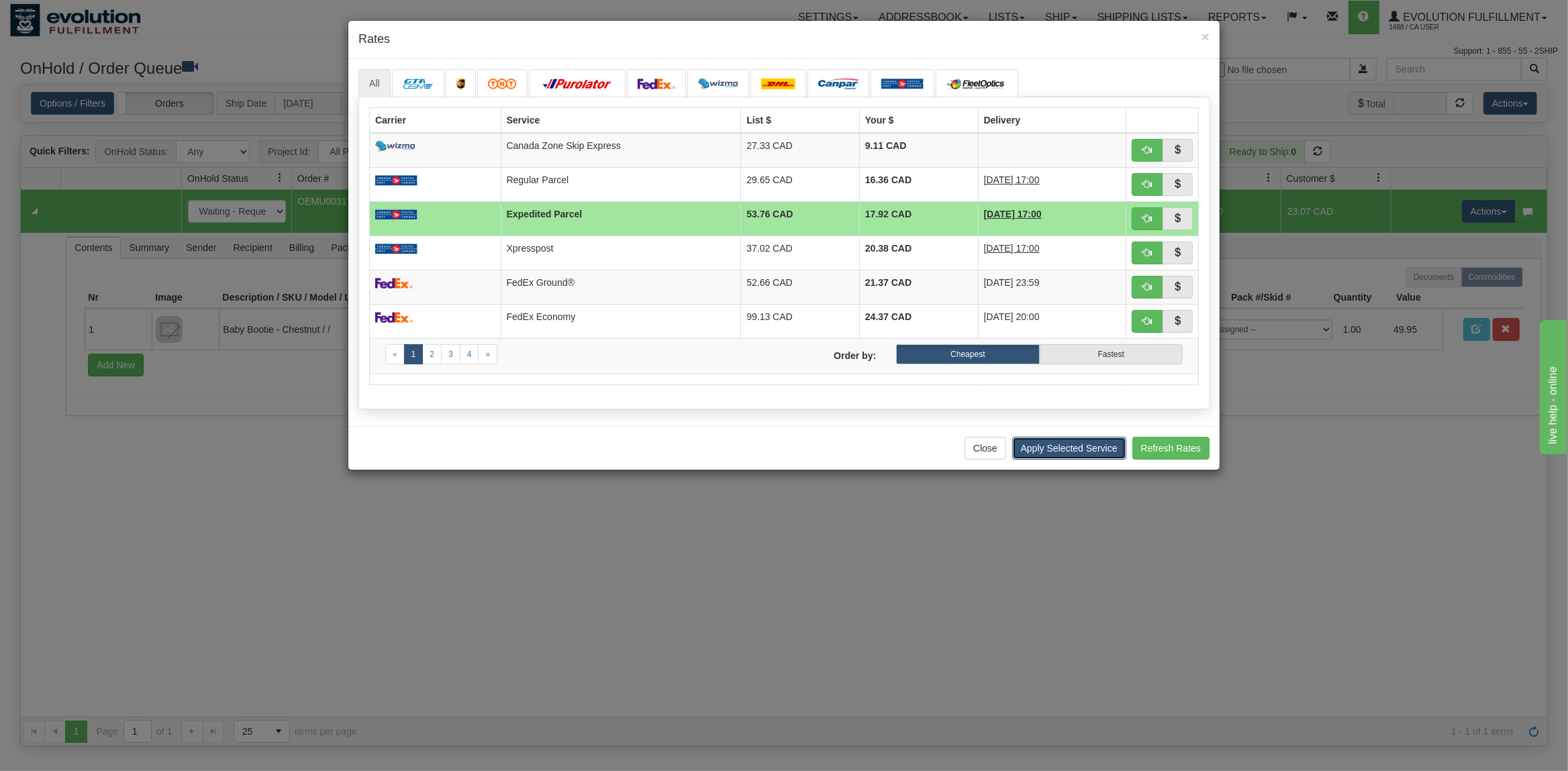
click at [1070, 445] on button "Apply Selected Service" at bounding box center [1070, 448] width 114 height 23
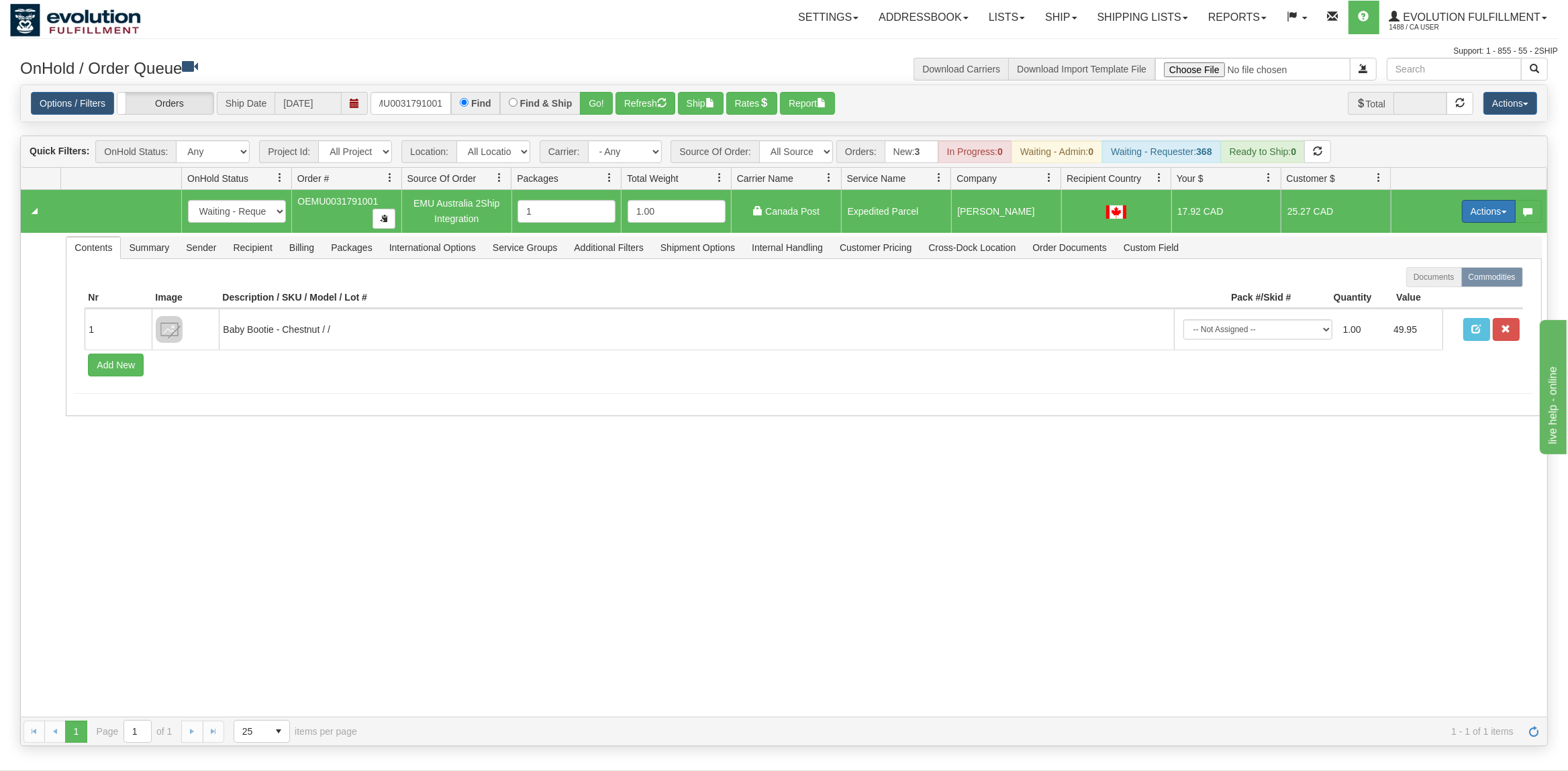
click at [1488, 208] on button "Actions" at bounding box center [1489, 211] width 53 height 23
click at [1437, 285] on link "Ship" at bounding box center [1461, 289] width 108 height 17
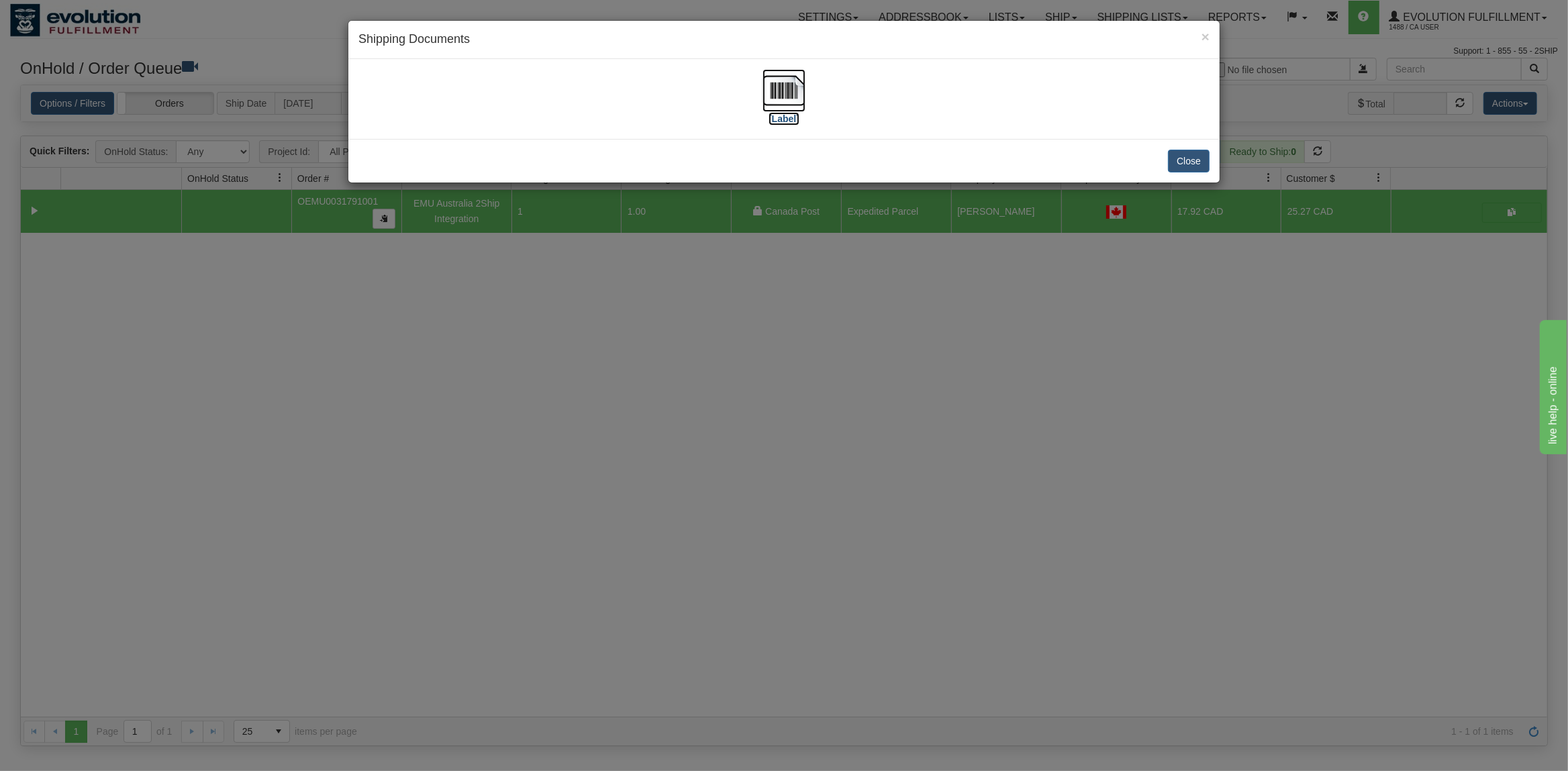
click at [786, 88] on img at bounding box center [784, 90] width 43 height 43
click at [1191, 161] on button "Close" at bounding box center [1188, 161] width 41 height 23
